Goal: Find specific page/section: Find specific page/section

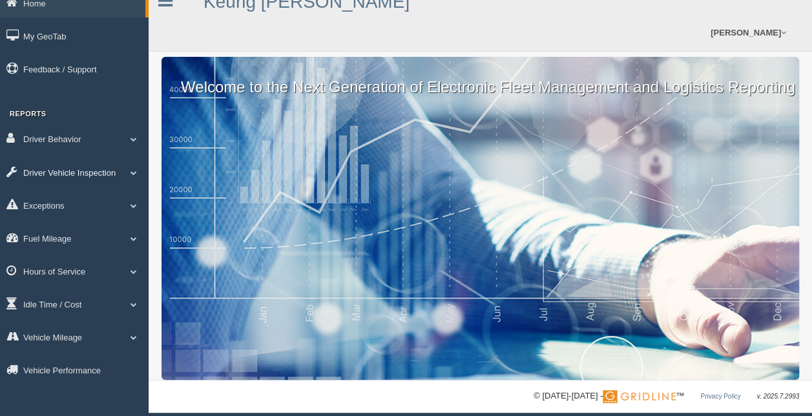
scroll to position [27, 0]
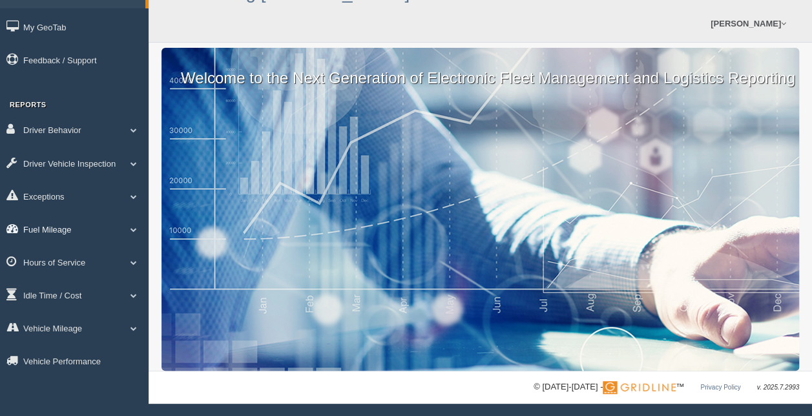
click at [84, 232] on link "Fuel Mileage" at bounding box center [74, 228] width 148 height 29
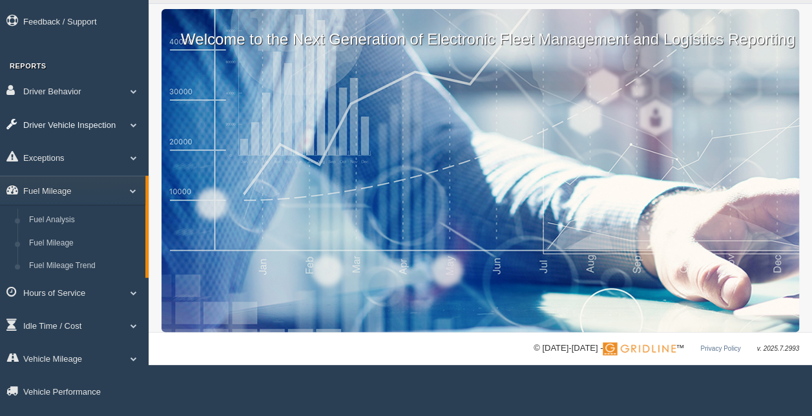
scroll to position [84, 0]
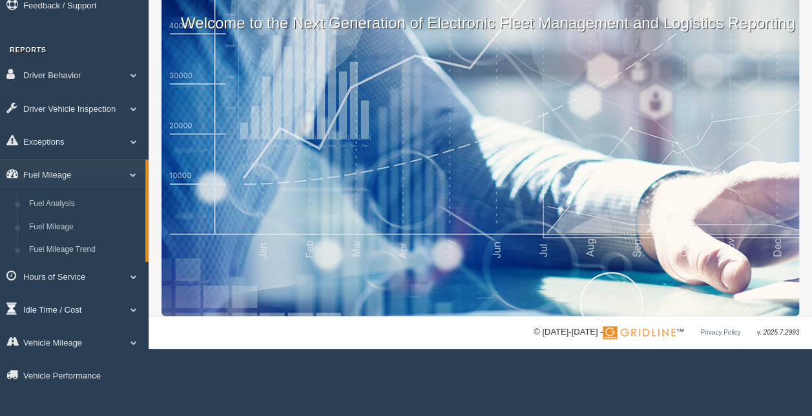
click at [54, 307] on link "Idle Time / Cost" at bounding box center [74, 308] width 148 height 29
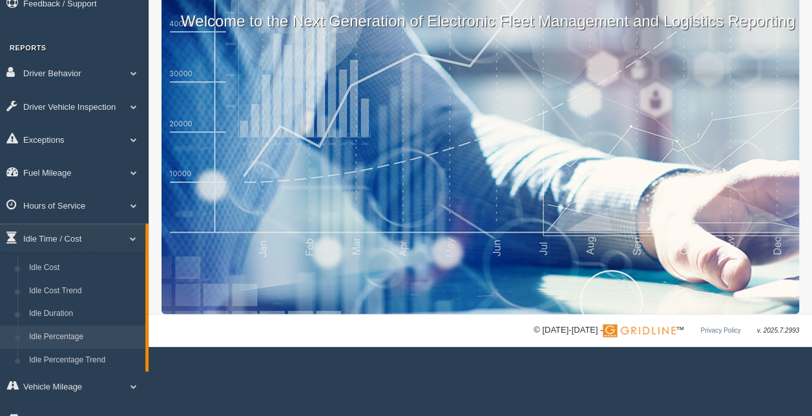
click at [74, 338] on link "Idle Percentage" at bounding box center [84, 336] width 122 height 23
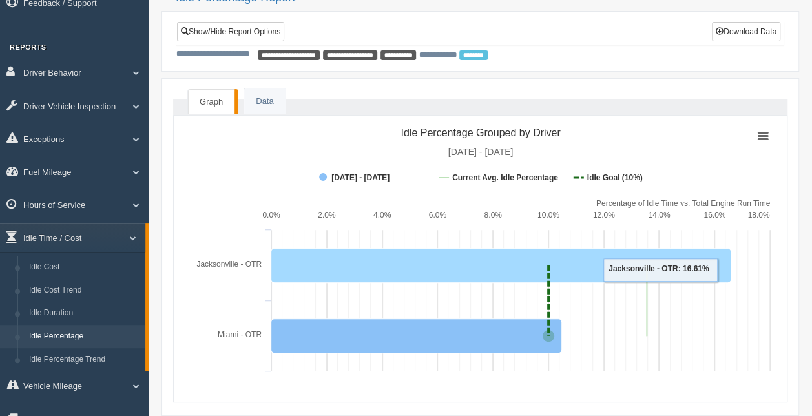
scroll to position [65, 0]
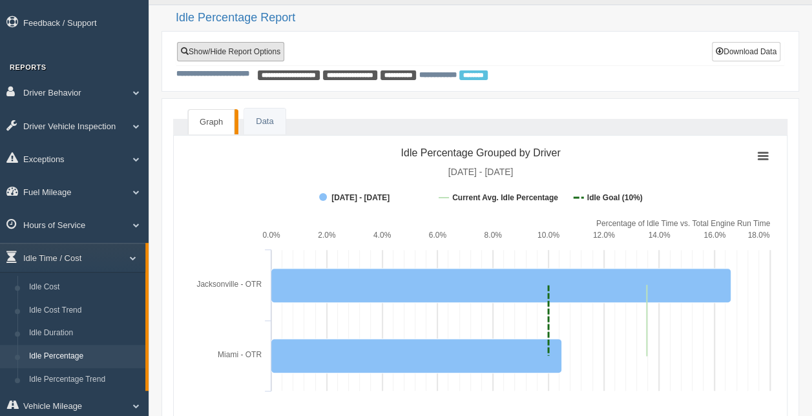
click at [271, 43] on link "Show/Hide Report Options" at bounding box center [230, 51] width 107 height 19
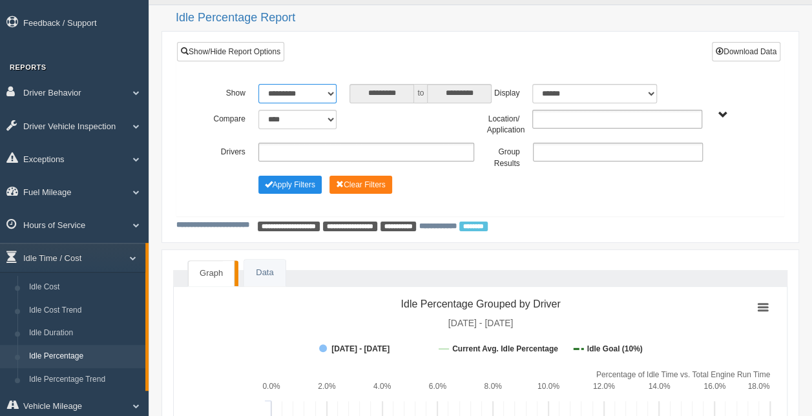
click at [328, 92] on select "**********" at bounding box center [297, 93] width 79 height 19
click at [413, 130] on div "**********" at bounding box center [480, 123] width 548 height 26
click at [711, 116] on div "Jacksonville - OTR Miami - OTR" at bounding box center [731, 115] width 46 height 10
click at [718, 114] on span "Jacksonville - OTR Miami - OTR" at bounding box center [723, 115] width 10 height 10
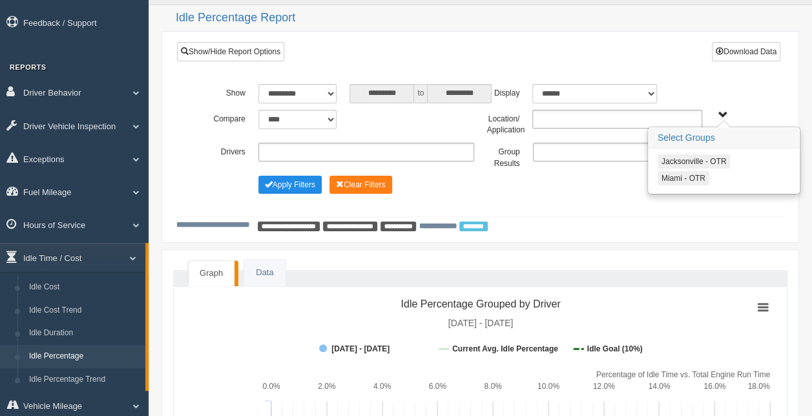
click at [687, 175] on button "Miami - OTR" at bounding box center [683, 178] width 52 height 14
click at [608, 185] on div "Apply Filters Clear Filters" at bounding box center [480, 183] width 548 height 14
click at [576, 179] on div "Apply Filters Clear Filters" at bounding box center [480, 183] width 548 height 14
click at [515, 185] on div "Apply Filters Clear Filters" at bounding box center [480, 183] width 548 height 14
click at [288, 181] on button "Apply Filters" at bounding box center [289, 185] width 63 height 18
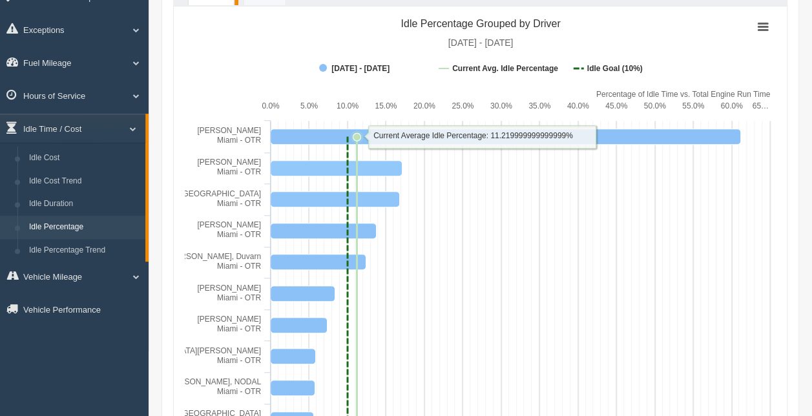
scroll to position [129, 0]
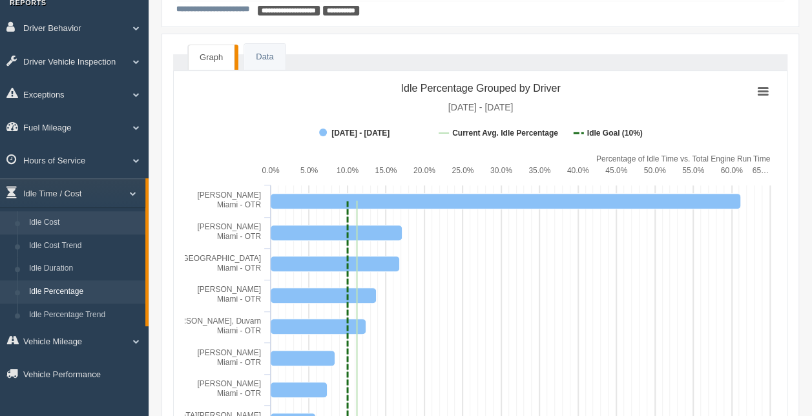
click at [61, 225] on link "Idle Cost" at bounding box center [84, 222] width 122 height 23
